Goal: Task Accomplishment & Management: Use online tool/utility

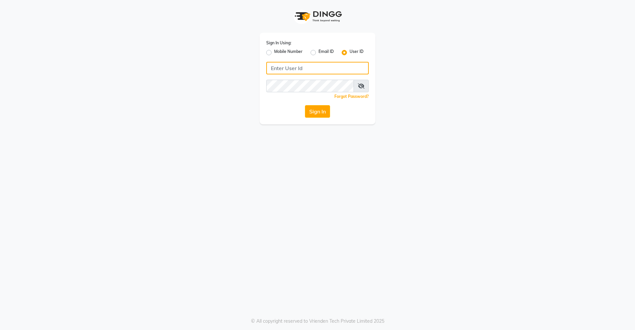
type input "divinesalon"
drag, startPoint x: 0, startPoint y: 0, endPoint x: 326, endPoint y: 108, distance: 344.0
click at [326, 108] on button "Sign In" at bounding box center [317, 111] width 25 height 13
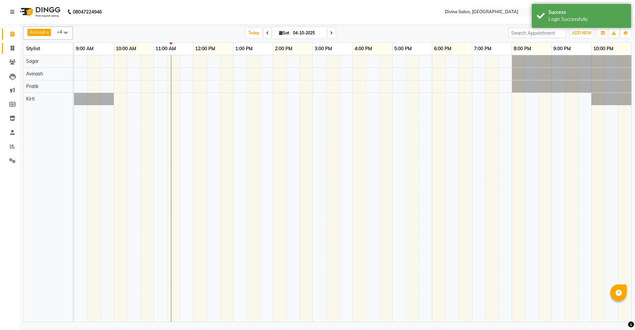
click at [6, 47] on link "Invoice" at bounding box center [10, 48] width 16 height 11
select select "745"
select select "service"
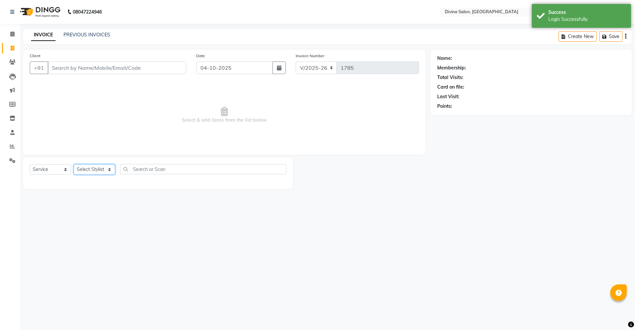
click at [93, 169] on select "Select Stylist Avinash Kirti Pooja Gharde pooja kate Pratik Rahil Sagar Sagar S…" at bounding box center [94, 169] width 41 height 10
select select "11820"
click at [74, 164] on select "Select Stylist Avinash Kirti Pooja Gharde pooja kate Pratik Rahil Sagar Sagar S…" at bounding box center [94, 169] width 41 height 10
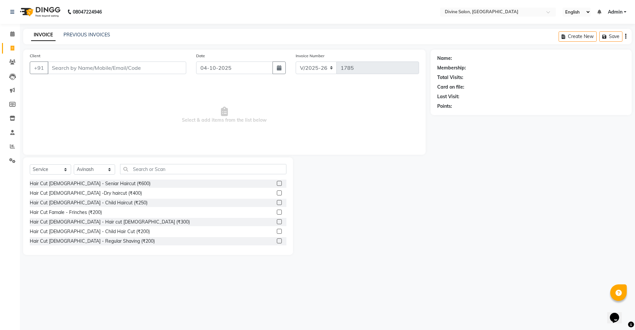
click at [277, 220] on label at bounding box center [279, 221] width 5 height 5
click at [277, 220] on input "checkbox" at bounding box center [279, 222] width 4 height 4
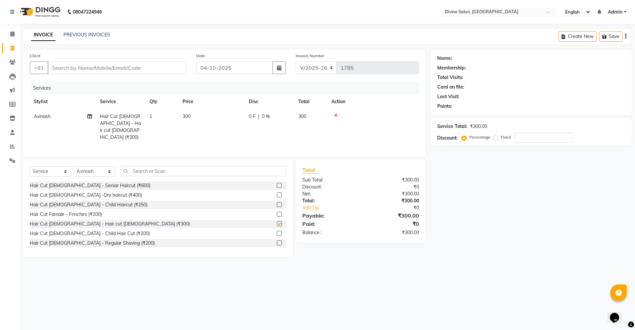
checkbox input "false"
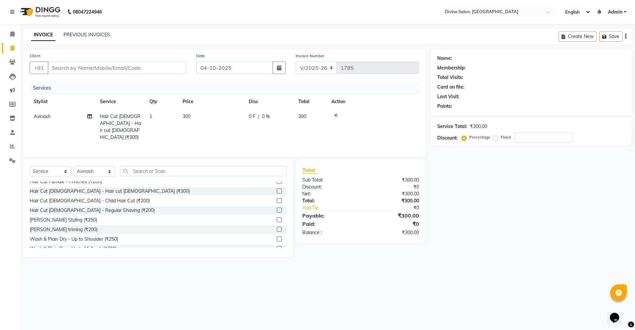
scroll to position [41, 0]
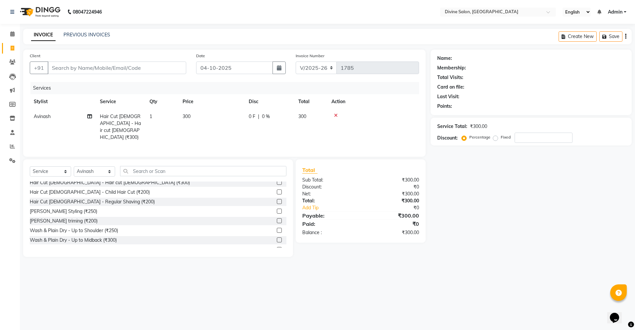
click at [277, 218] on label at bounding box center [279, 220] width 5 height 5
click at [277, 219] on input "checkbox" at bounding box center [279, 221] width 4 height 4
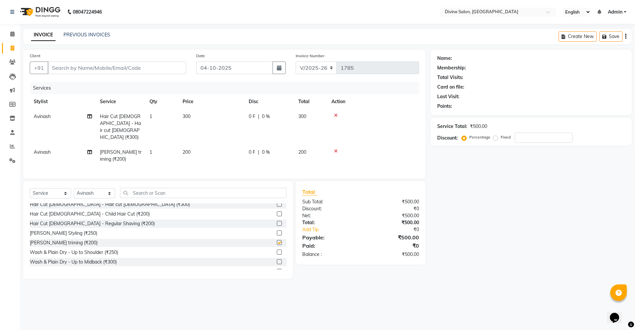
checkbox input "false"
click at [144, 66] on input "Client" at bounding box center [117, 68] width 139 height 13
type input "9"
type input "0"
type input "9822221134"
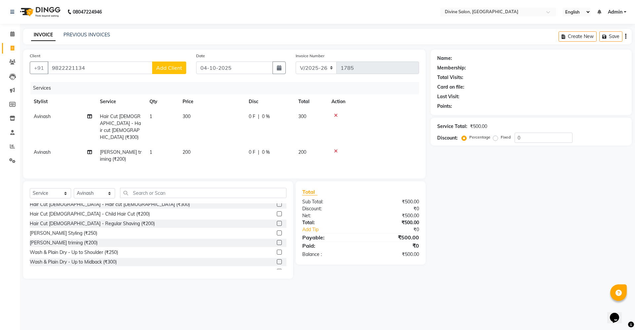
click at [164, 68] on span "Add Client" at bounding box center [169, 67] width 26 height 7
select select "22"
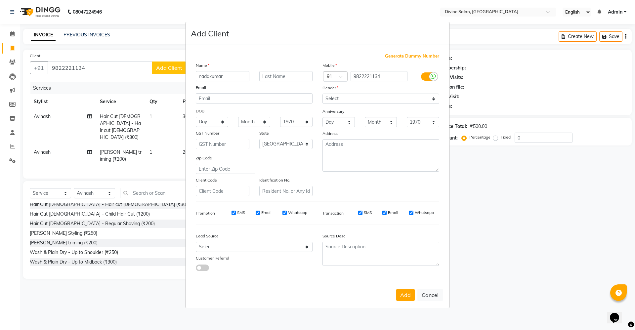
type input "nadakumar"
click at [337, 101] on select "Select Male Female Other Prefer Not To Say" at bounding box center [380, 99] width 117 height 10
select select "male"
click at [322, 94] on select "Select Male Female Other Prefer Not To Say" at bounding box center [380, 99] width 117 height 10
click at [409, 290] on button "Add" at bounding box center [405, 295] width 19 height 12
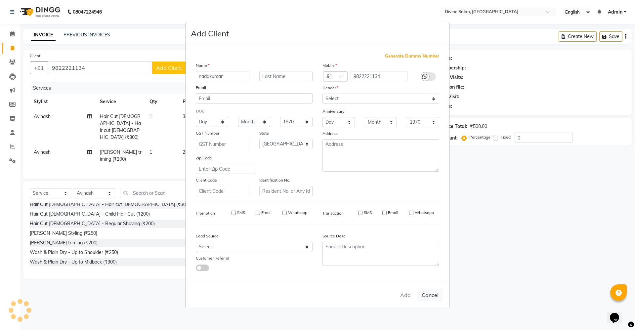
select select
select select "null"
select select
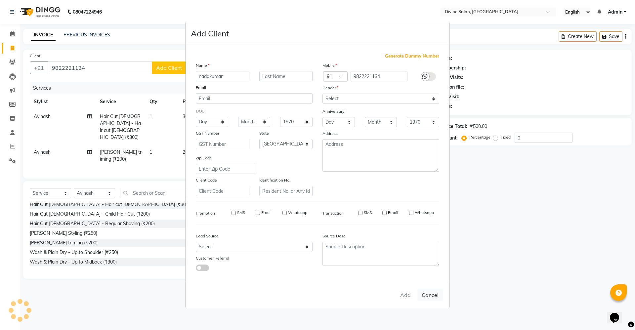
select select
checkbox input "false"
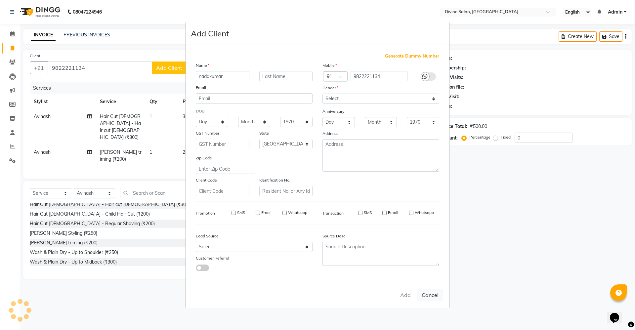
checkbox input "false"
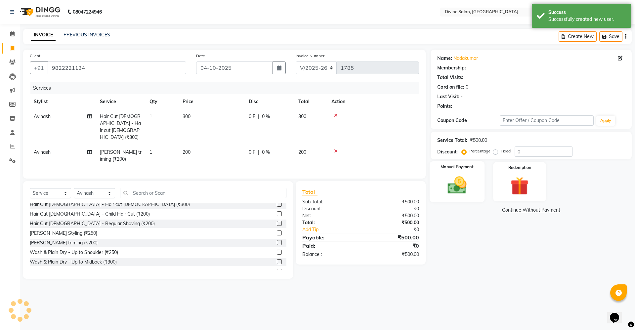
select select "1: Object"
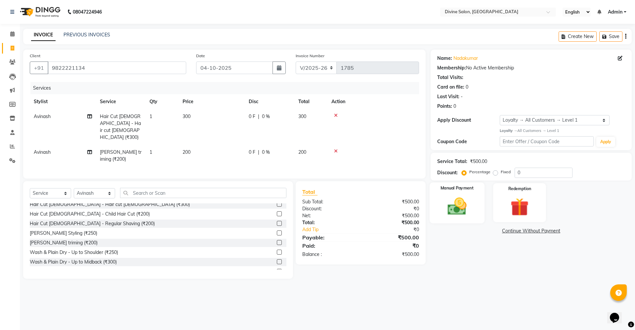
click at [445, 209] on img at bounding box center [457, 206] width 31 height 22
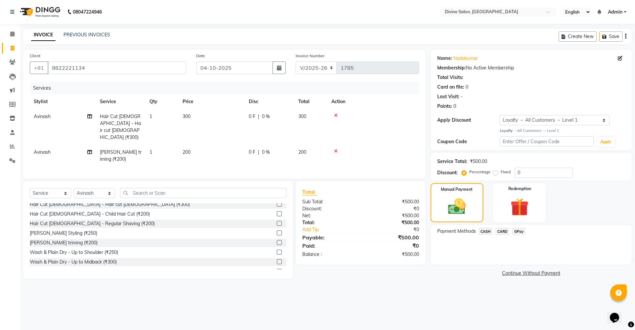
click at [521, 233] on span "GPay" at bounding box center [519, 232] width 14 height 8
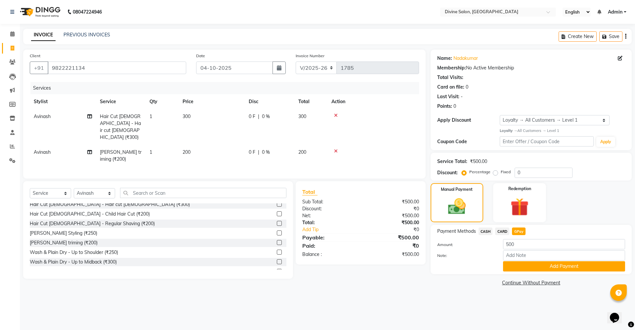
click at [541, 273] on div "Payment Methods CASH CARD GPay Amount: 500 Note: Add Payment" at bounding box center [531, 249] width 201 height 49
click at [542, 272] on div "Payment Methods CASH CARD GPay Amount: 500 Note: Add Payment" at bounding box center [531, 249] width 201 height 49
click at [546, 269] on button "Add Payment" at bounding box center [564, 266] width 122 height 10
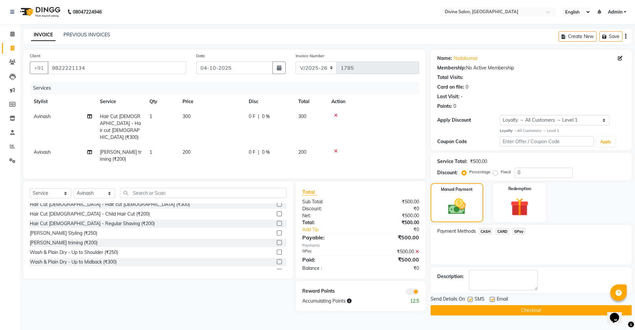
click at [541, 305] on button "Checkout" at bounding box center [531, 310] width 201 height 10
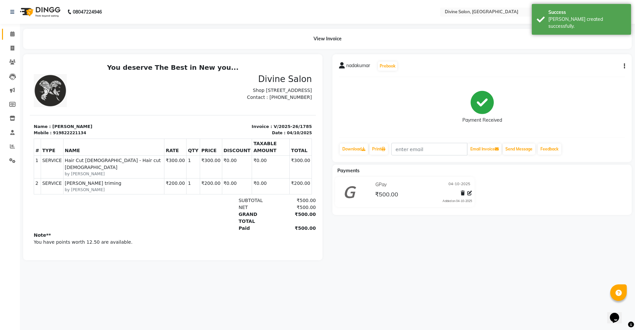
click at [11, 29] on link "Calendar" at bounding box center [10, 34] width 16 height 11
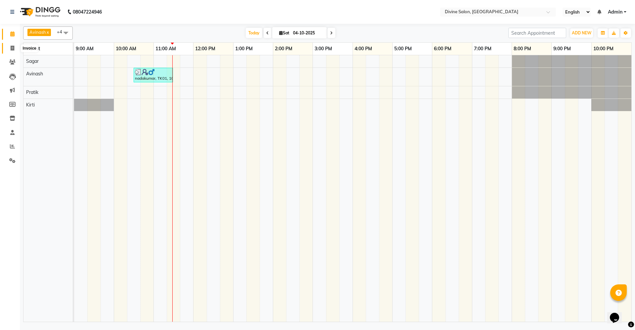
click at [13, 47] on icon at bounding box center [13, 48] width 4 height 5
select select "745"
select select "service"
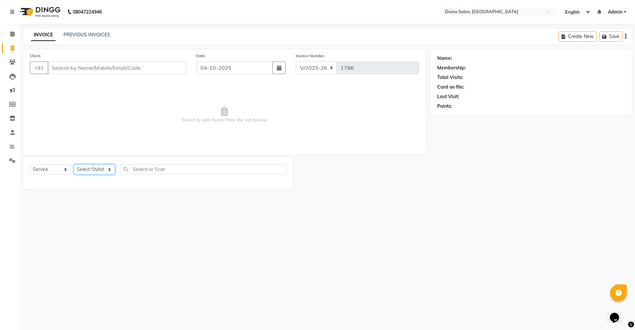
click at [111, 173] on select "Select Stylist Avinash Kirti Pooja Gharde pooja kate Pratik Rahil Sagar Sagar S…" at bounding box center [94, 169] width 41 height 10
select select "11821"
click at [74, 164] on select "Select Stylist Avinash Kirti Pooja Gharde pooja kate Pratik Rahil Sagar Sagar S…" at bounding box center [94, 169] width 41 height 10
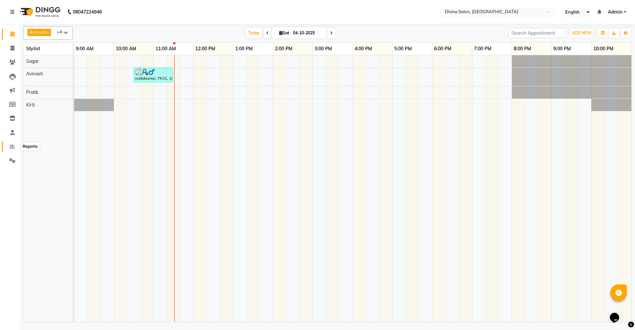
click at [15, 145] on span at bounding box center [13, 147] width 12 height 8
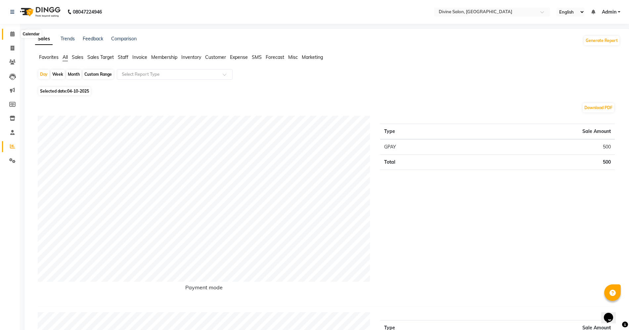
click at [12, 32] on icon at bounding box center [12, 33] width 4 height 5
